Goal: Transaction & Acquisition: Purchase product/service

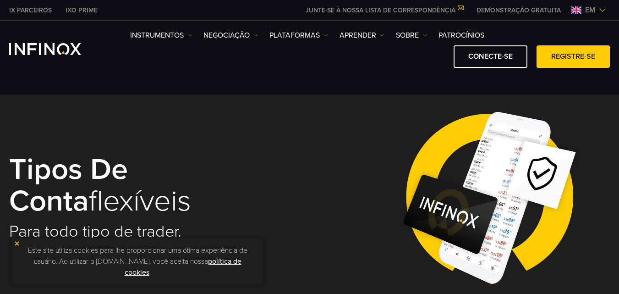
click at [601, 10] on img at bounding box center [602, 9] width 7 height 7
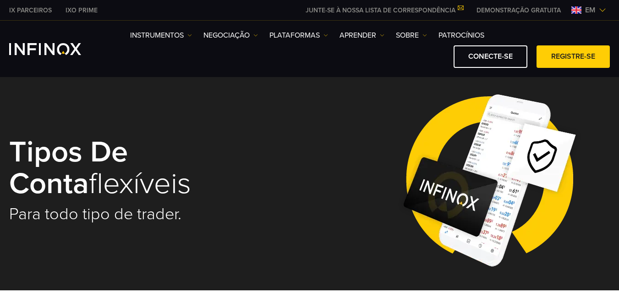
click at [601, 10] on img at bounding box center [602, 9] width 7 height 7
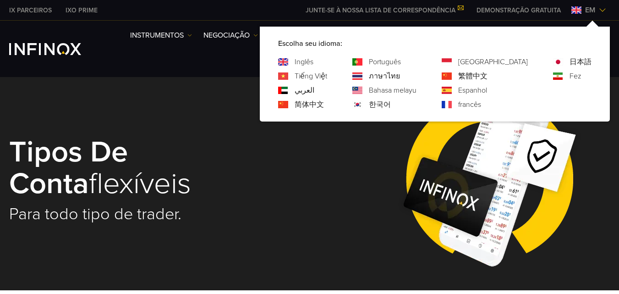
click at [401, 62] on font "Português" at bounding box center [385, 61] width 32 height 9
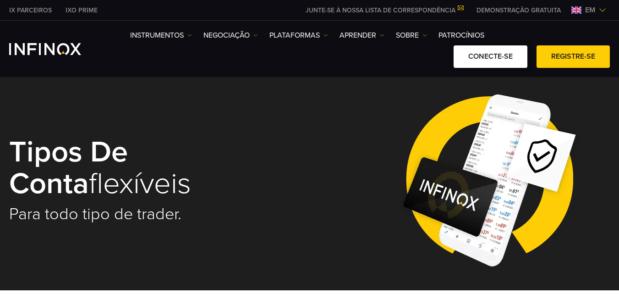
click at [501, 54] on font "CONECTE-SE" at bounding box center [491, 56] width 44 height 9
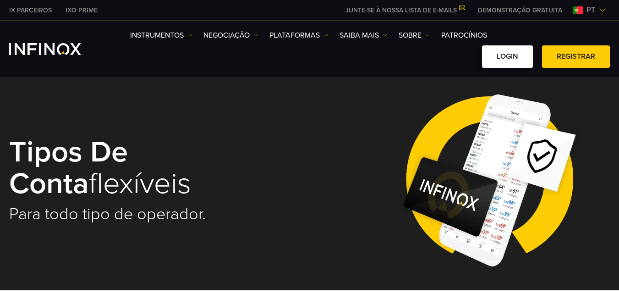
click at [499, 57] on link "Login" at bounding box center [507, 56] width 51 height 22
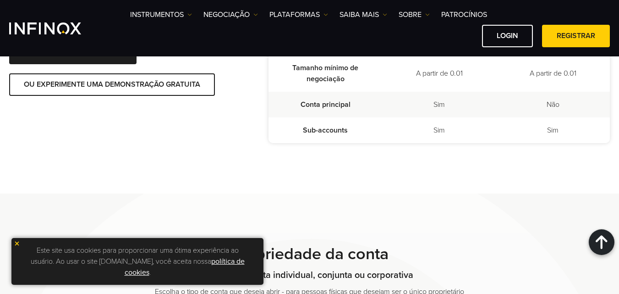
scroll to position [275, 0]
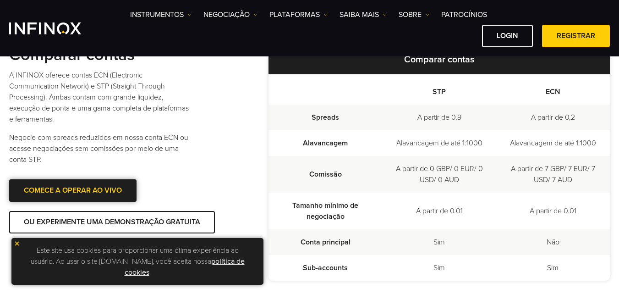
click at [71, 187] on link "COMECE A OPERAR AO VIVO" at bounding box center [72, 190] width 127 height 22
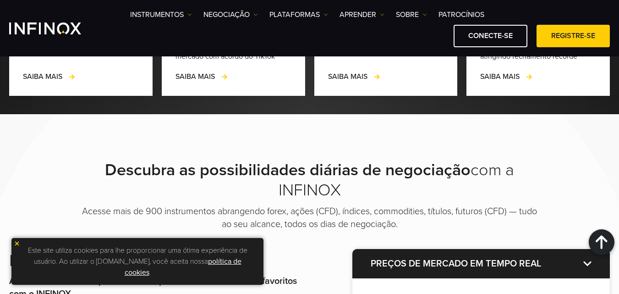
scroll to position [1238, 0]
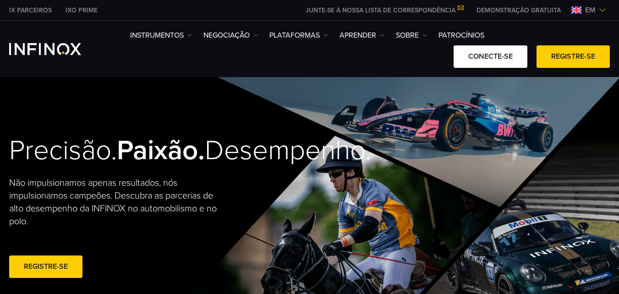
click at [477, 57] on font "CONECTE-SE" at bounding box center [491, 56] width 44 height 9
